Goal: Task Accomplishment & Management: Use online tool/utility

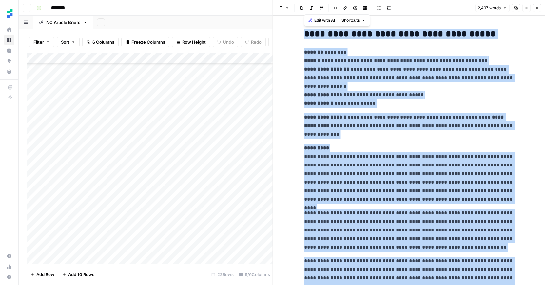
scroll to position [56, 0]
click at [85, 257] on div "Add Column" at bounding box center [150, 157] width 246 height 211
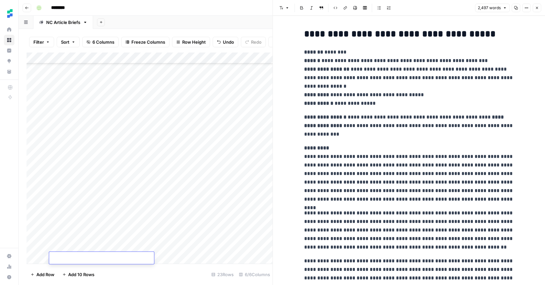
paste textarea "**********"
type textarea "**********"
click at [184, 259] on div "Add Column" at bounding box center [150, 157] width 246 height 211
click at [538, 9] on icon "button" at bounding box center [537, 8] width 4 height 4
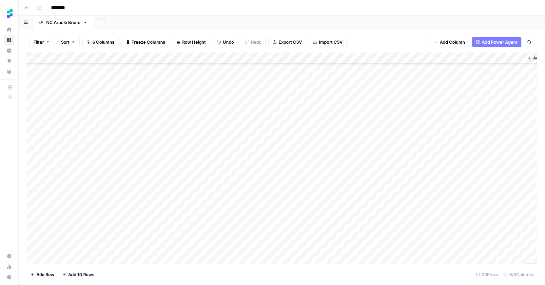
click at [250, 254] on div "Add Column" at bounding box center [282, 157] width 511 height 211
click at [249, 257] on div "Add Column" at bounding box center [282, 157] width 511 height 211
click at [244, 266] on button "Standalone" at bounding box center [237, 264] width 28 height 8
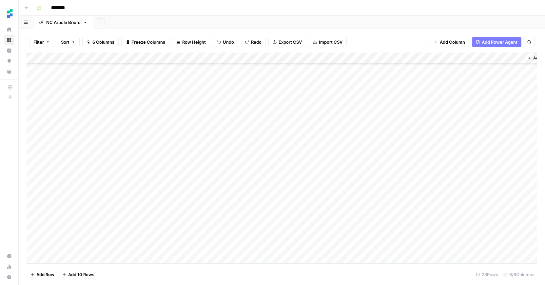
click at [336, 247] on div "Add Column" at bounding box center [282, 157] width 511 height 211
click at [400, 247] on div "Add Column" at bounding box center [282, 157] width 511 height 211
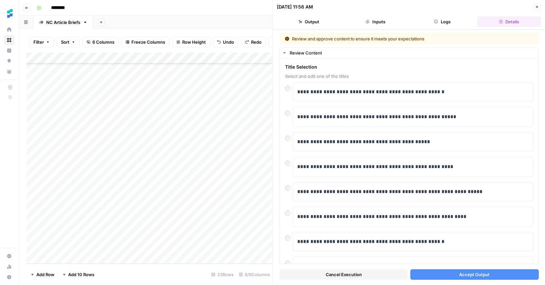
click at [456, 275] on button "Accept Output" at bounding box center [474, 274] width 128 height 10
